Goal: Task Accomplishment & Management: Manage account settings

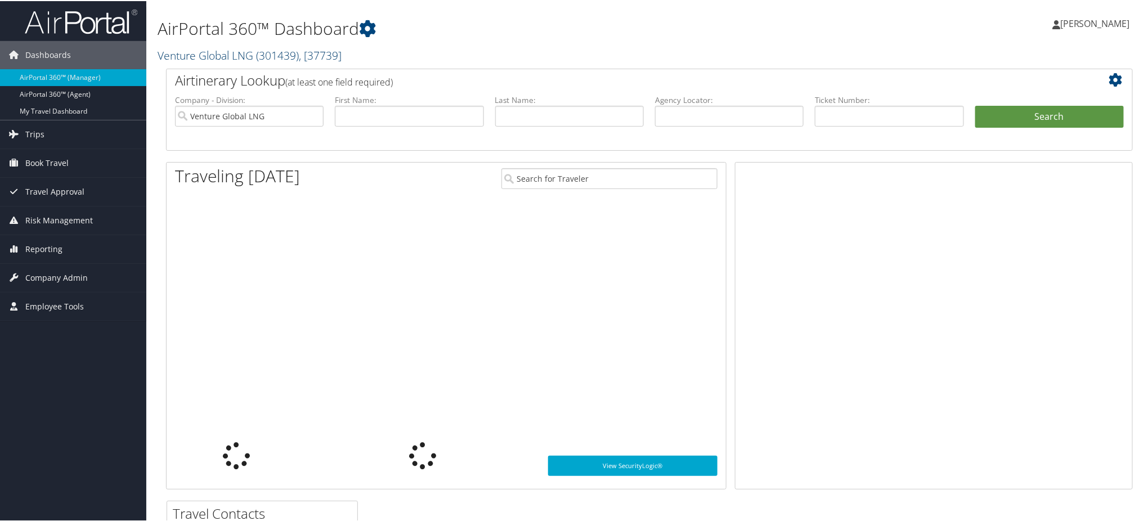
click at [244, 53] on link "Venture Global LNG ( 301439 ) , [ 37739 ]" at bounding box center [250, 54] width 184 height 15
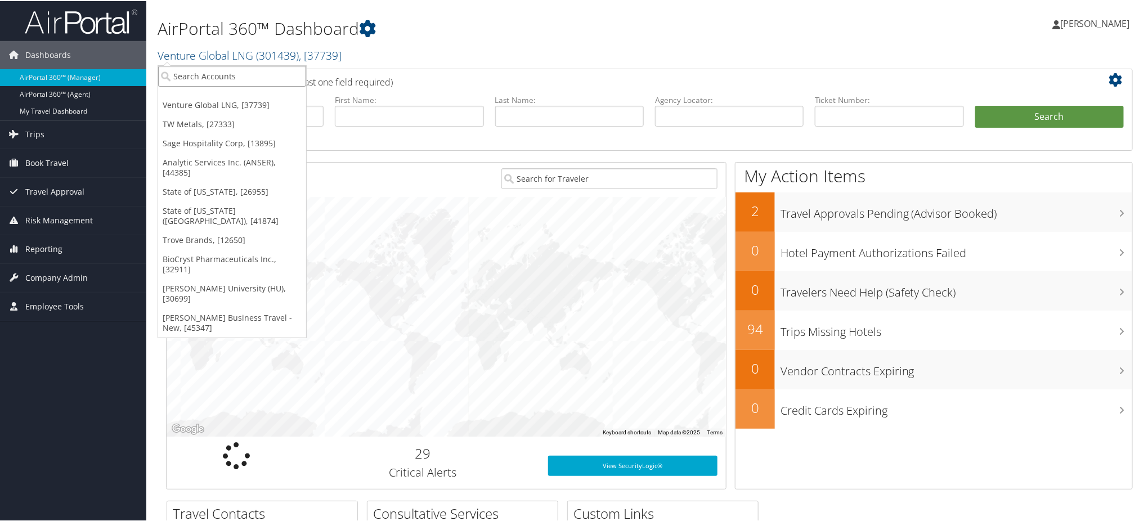
click at [212, 80] on input "search" at bounding box center [232, 75] width 148 height 21
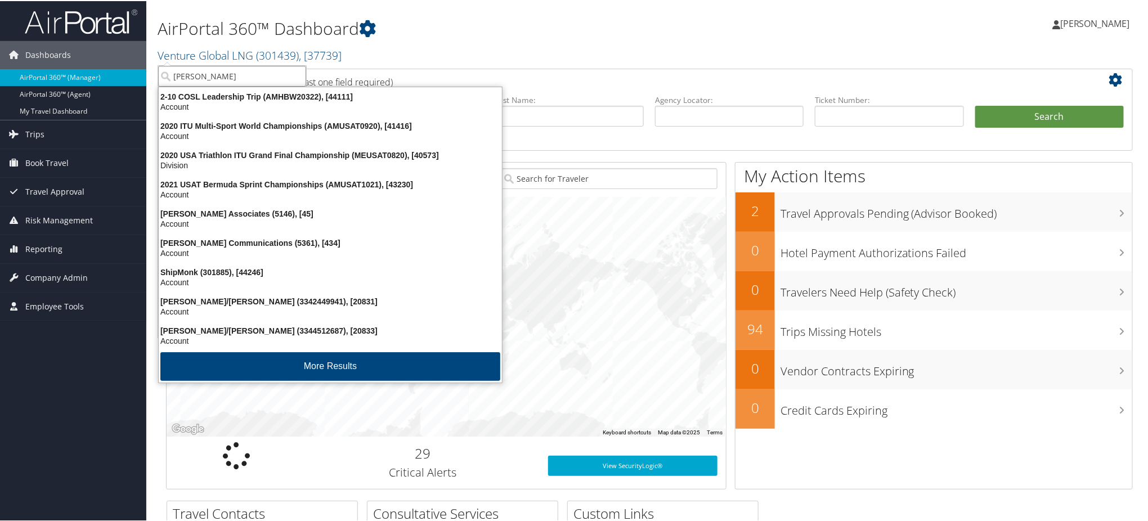
type input "SHIPMONK"
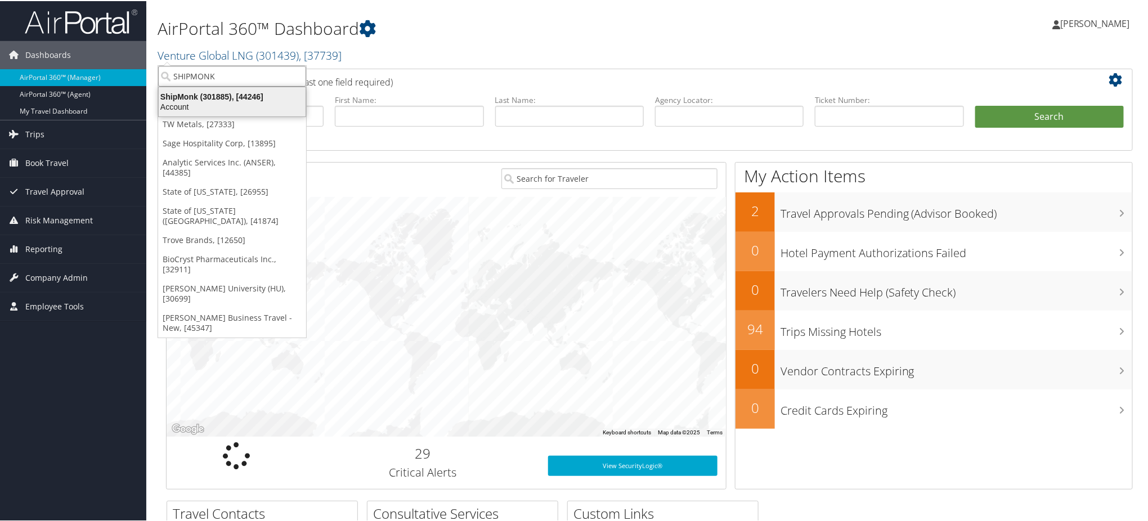
click at [202, 100] on div "ShipMonk (301885), [44246]" at bounding box center [232, 96] width 160 height 10
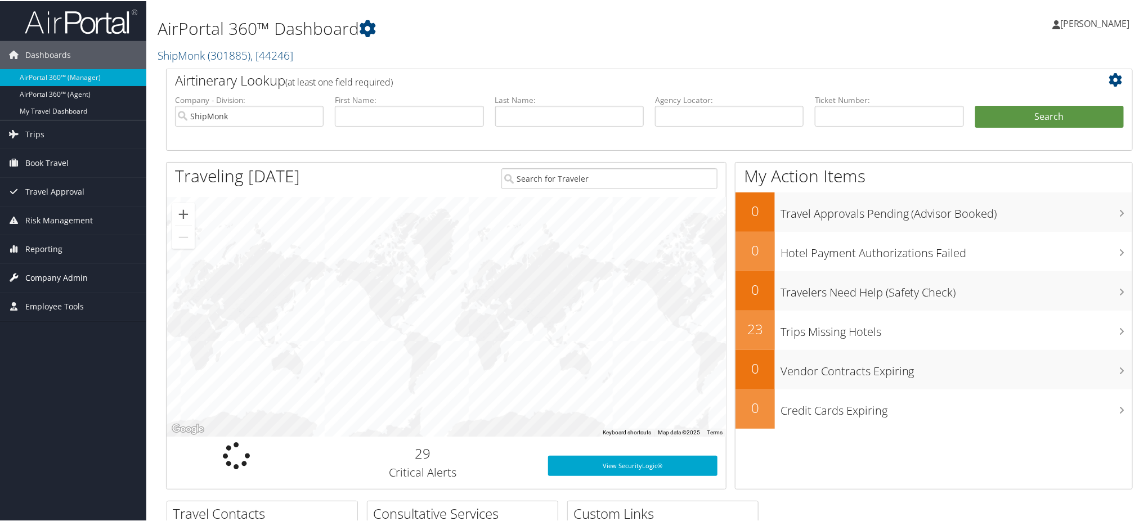
click at [38, 275] on span "Company Admin" at bounding box center [56, 277] width 62 height 28
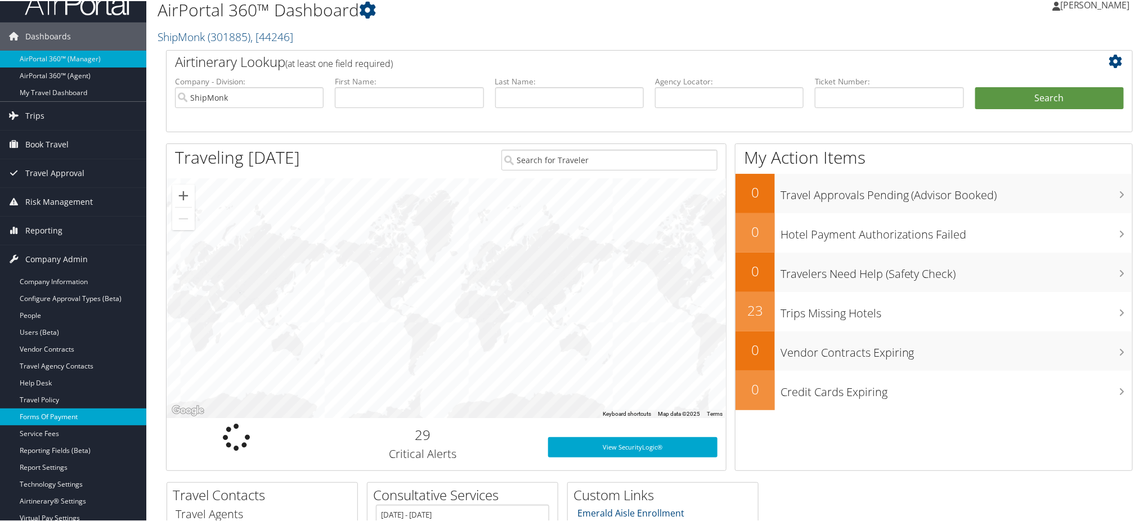
scroll to position [150, 0]
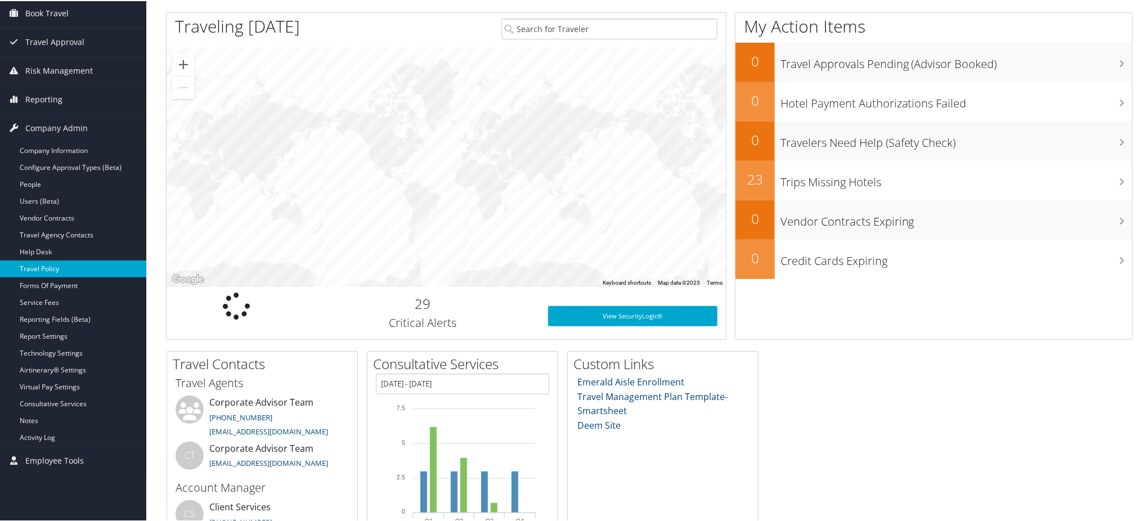
click at [60, 266] on link "Travel Policy" at bounding box center [73, 267] width 146 height 17
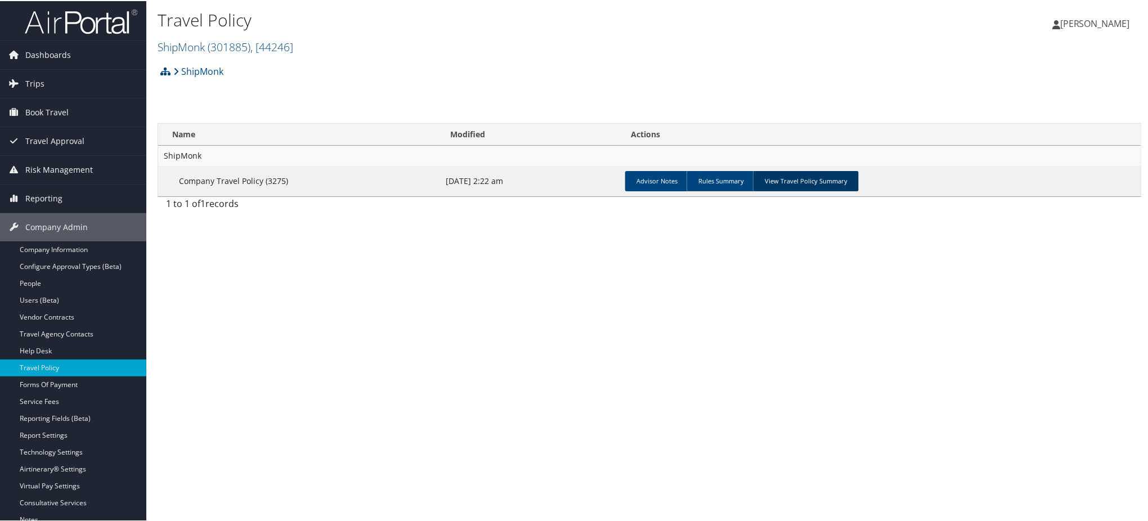
click at [813, 181] on link "View Travel Policy Summary" at bounding box center [806, 180] width 106 height 20
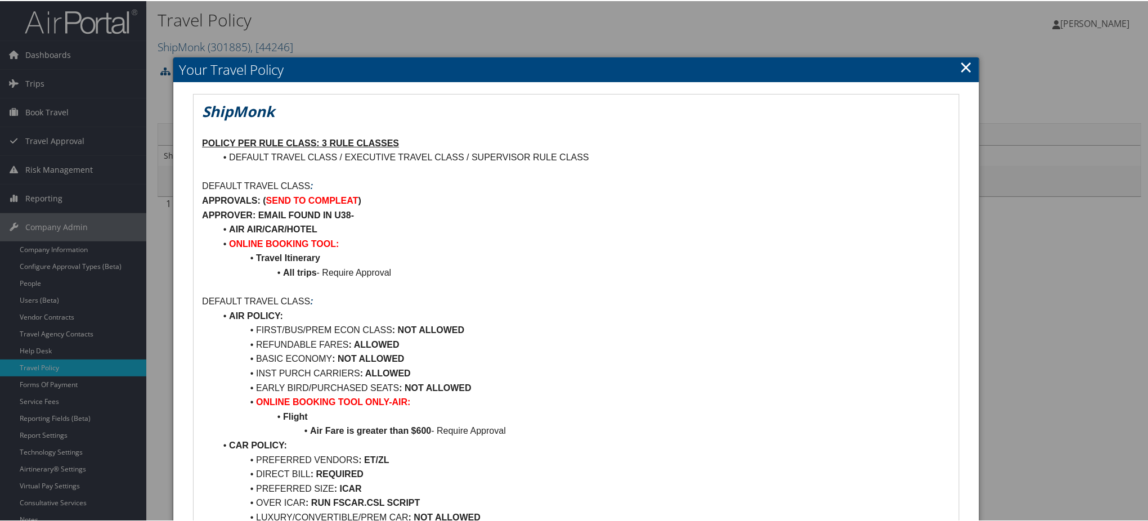
click at [962, 61] on link "×" at bounding box center [966, 66] width 13 height 23
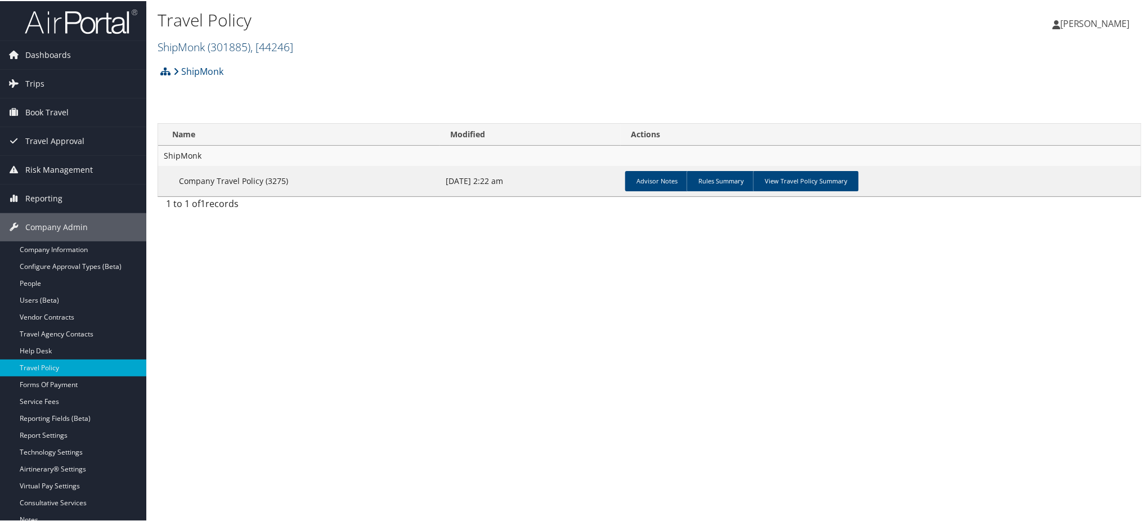
click at [222, 46] on span "( 301885 )" at bounding box center [229, 45] width 43 height 15
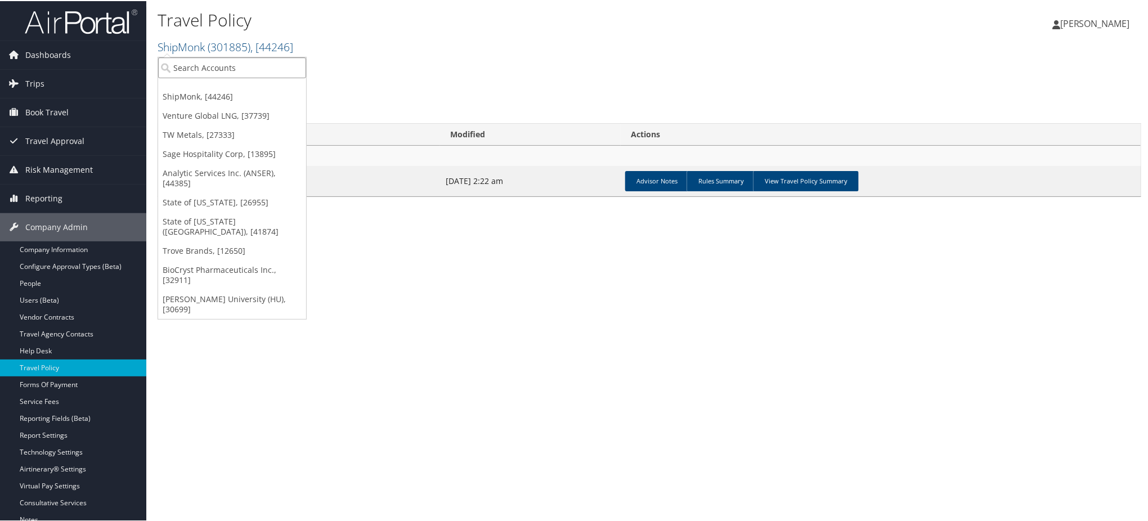
click at [229, 68] on input "search" at bounding box center [232, 66] width 148 height 21
type input "skidmore"
click at [211, 93] on div "Account" at bounding box center [244, 97] width 185 height 10
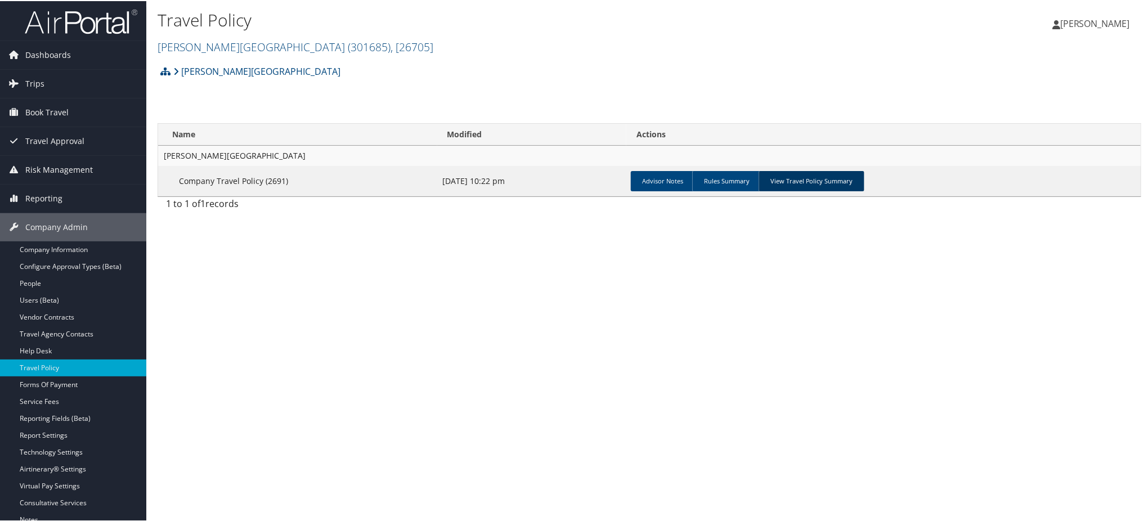
click at [787, 182] on link "View Travel Policy Summary" at bounding box center [812, 180] width 106 height 20
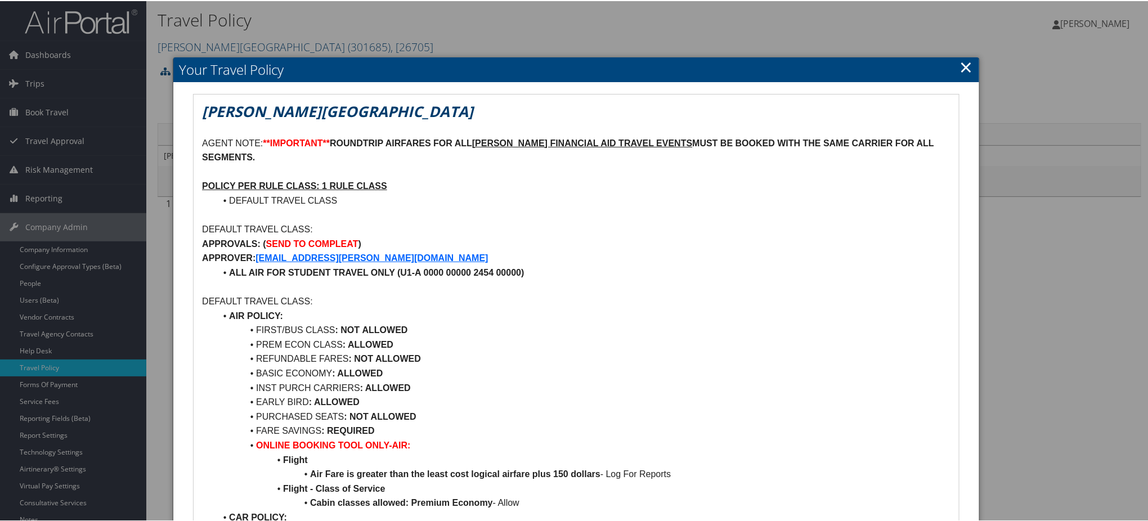
click at [961, 64] on link "×" at bounding box center [966, 66] width 13 height 23
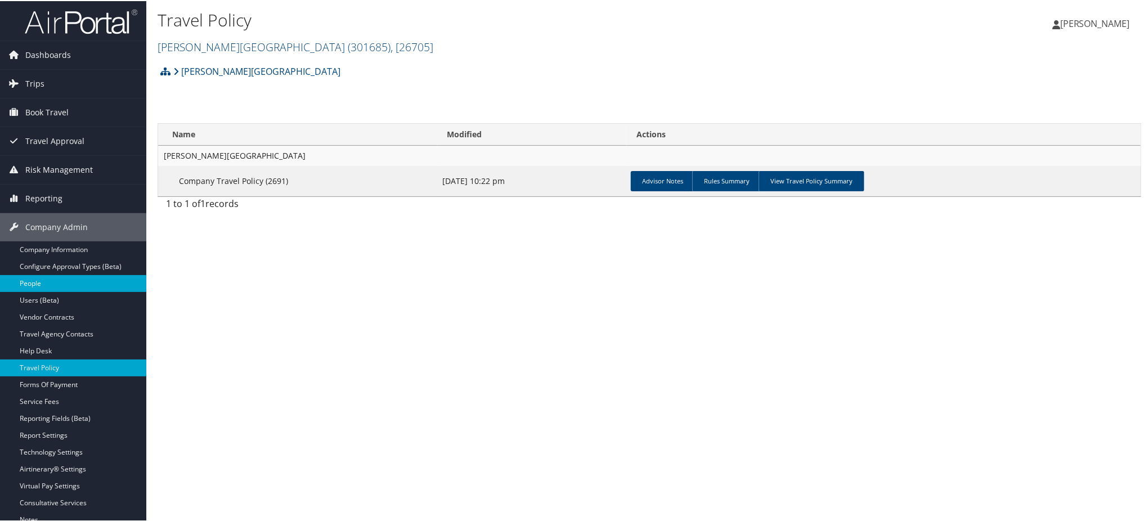
click at [33, 284] on link "People" at bounding box center [73, 282] width 146 height 17
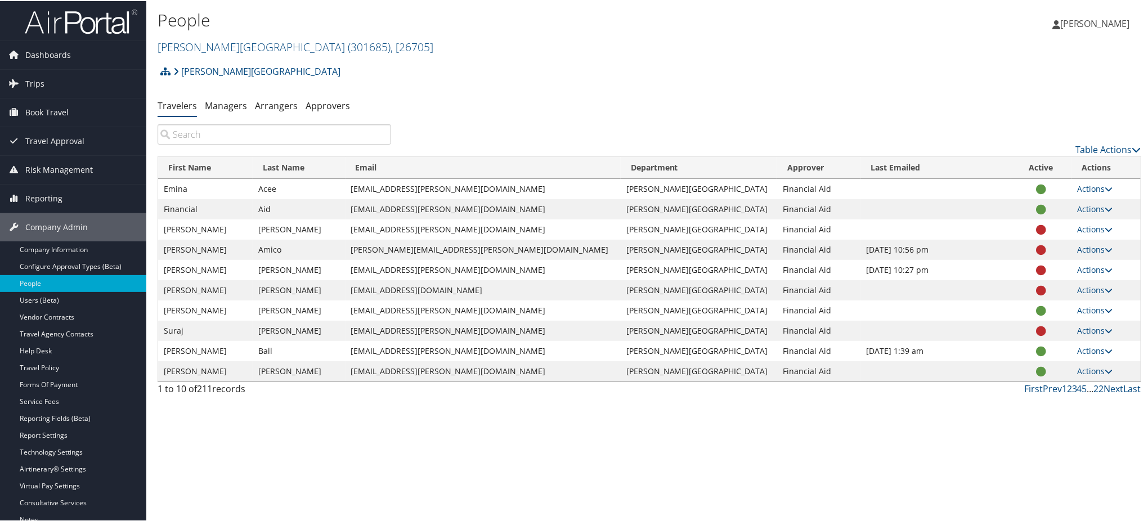
click at [226, 135] on input "search" at bounding box center [275, 133] width 234 height 20
paste input "Esmeralda"
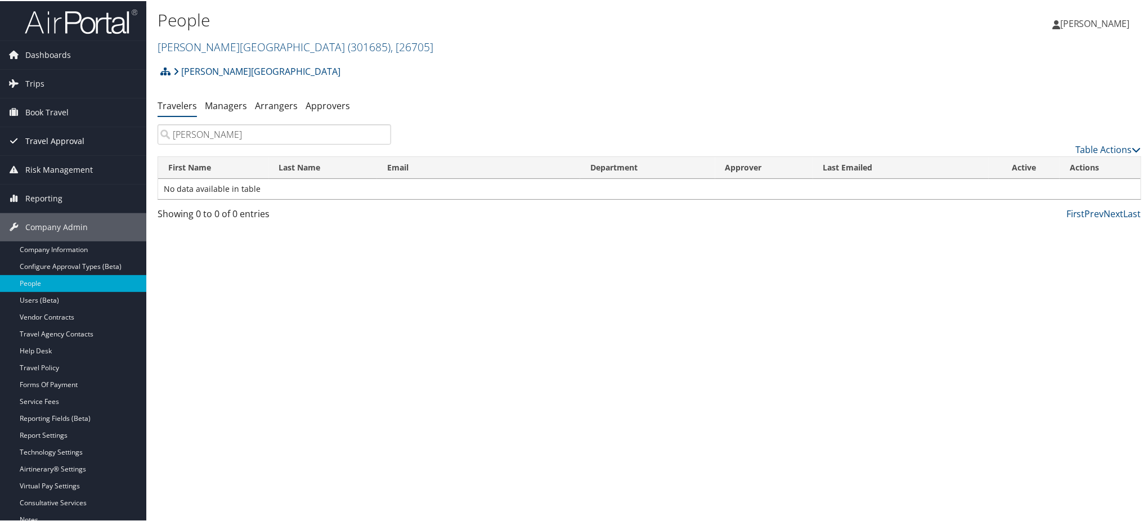
drag, startPoint x: 230, startPoint y: 136, endPoint x: 0, endPoint y: 140, distance: 229.7
click at [0, 140] on div "Dashboards AirPortal 360™ (Manager) AirPortal 360™ (Agent) My Travel Dashboard …" at bounding box center [576, 260] width 1153 height 521
paste input "[PERSON_NAME]"
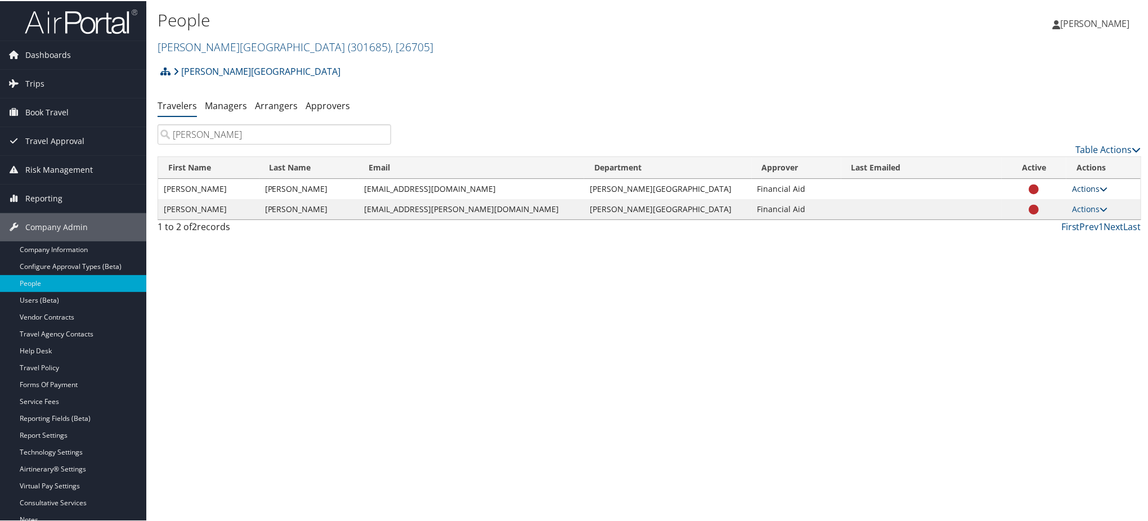
type input "[PERSON_NAME]"
click at [1100, 190] on icon at bounding box center [1104, 188] width 8 height 8
click at [824, 319] on div "People Skidmore College ( 301685 ) , [ 26705 ] Skidmore College ShipMonk Ventur…" at bounding box center [649, 260] width 1006 height 521
click at [1078, 208] on link "Actions" at bounding box center [1089, 208] width 35 height 11
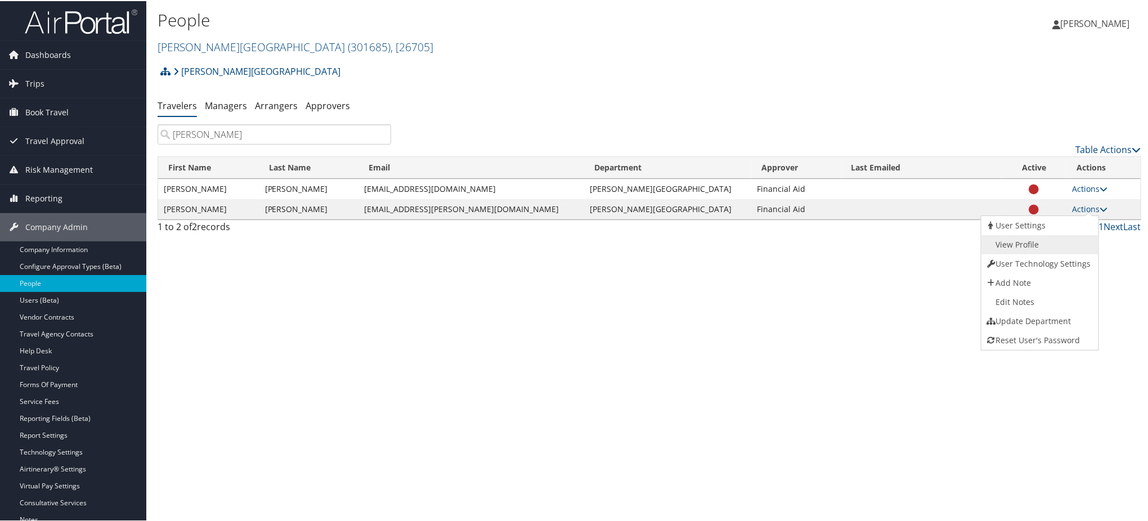
click at [1022, 244] on link "View Profile" at bounding box center [1039, 243] width 114 height 19
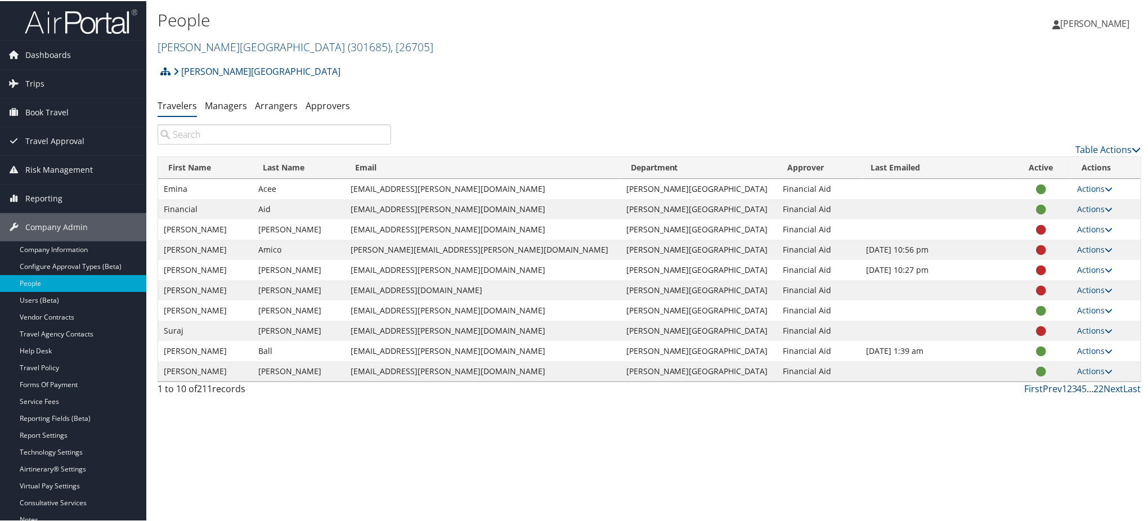
click at [274, 137] on input "search" at bounding box center [275, 133] width 234 height 20
paste input "[PERSON_NAME]"
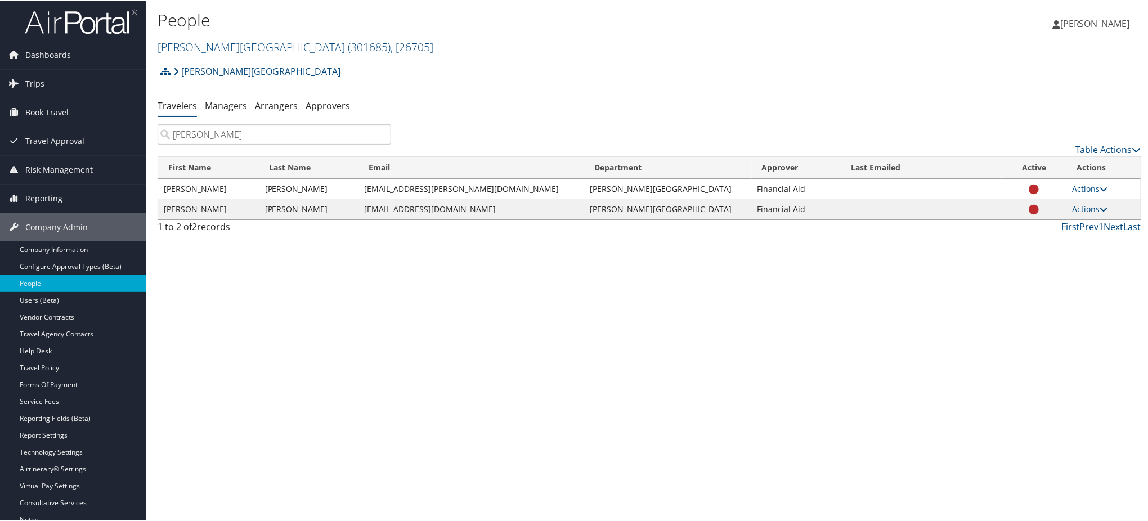
type input "[PERSON_NAME]"
drag, startPoint x: 210, startPoint y: 133, endPoint x: 145, endPoint y: 137, distance: 64.8
click at [145, 137] on div "Dashboards AirPortal 360™ (Manager) AirPortal 360™ (Agent) My Travel Dashboard …" at bounding box center [576, 260] width 1153 height 521
click at [1135, 143] on link "Table Actions" at bounding box center [1109, 148] width 66 height 12
click at [969, 122] on div at bounding box center [576, 260] width 1153 height 521
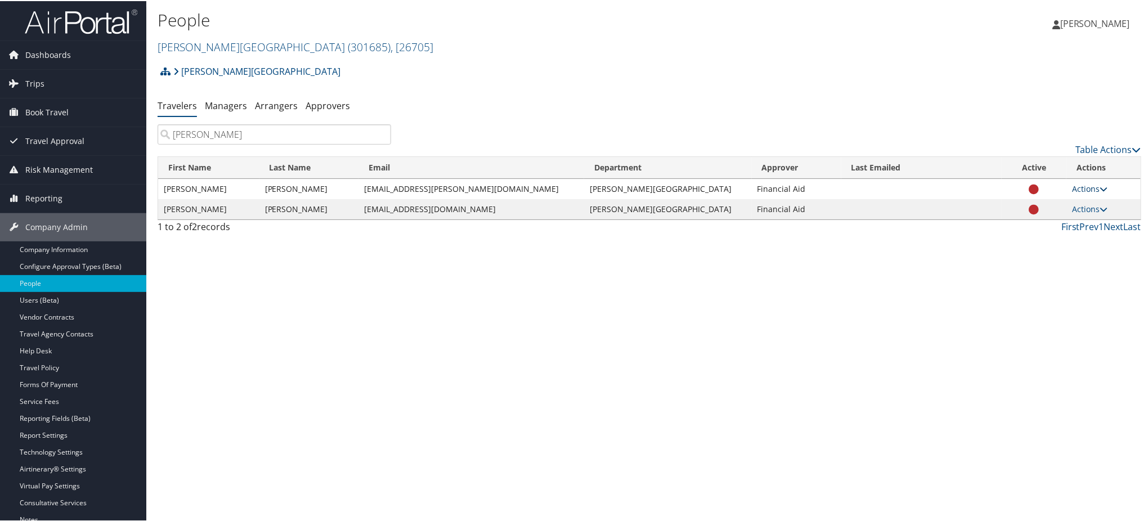
click at [1100, 187] on icon at bounding box center [1104, 188] width 8 height 8
drag, startPoint x: 1019, startPoint y: 203, endPoint x: 1006, endPoint y: 202, distance: 13.0
click at [1019, 203] on link "User Settings" at bounding box center [1039, 204] width 114 height 19
